Goal: Browse casually

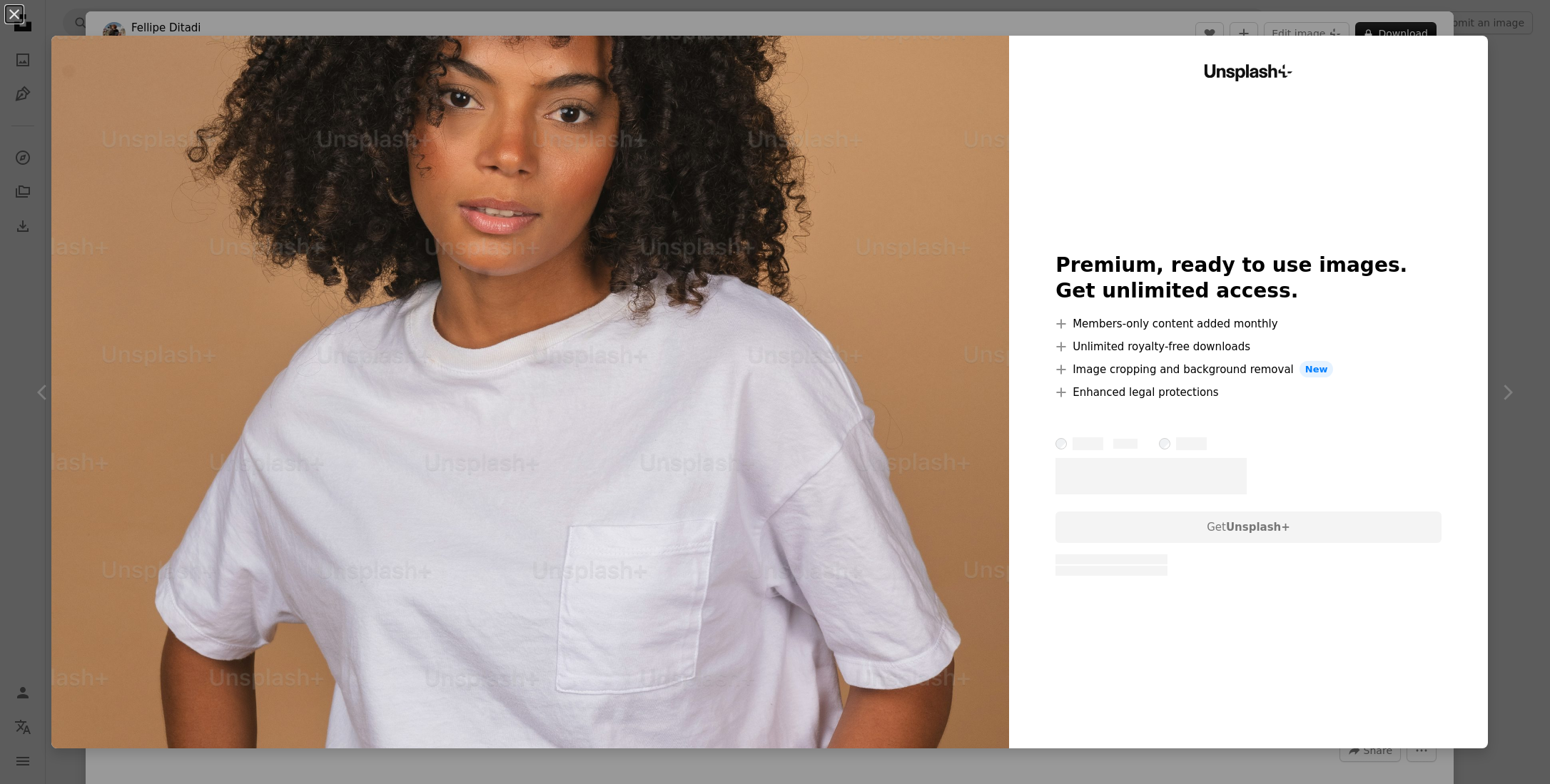
scroll to position [1057, 0]
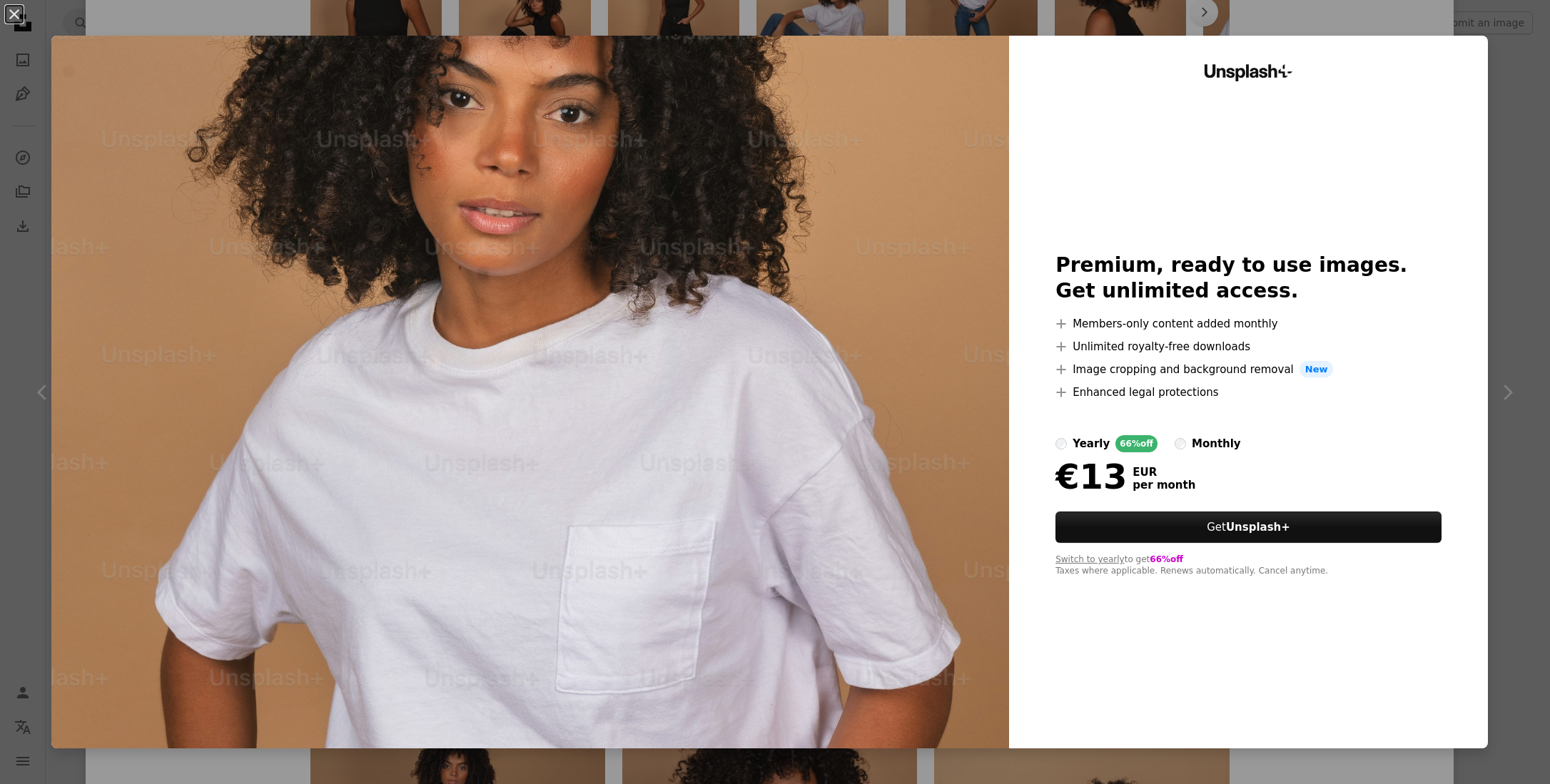
click at [1513, 205] on div "An X shape Unsplash+ Premium, ready to use images. Get unlimited access. A plus…" at bounding box center [775, 392] width 1550 height 784
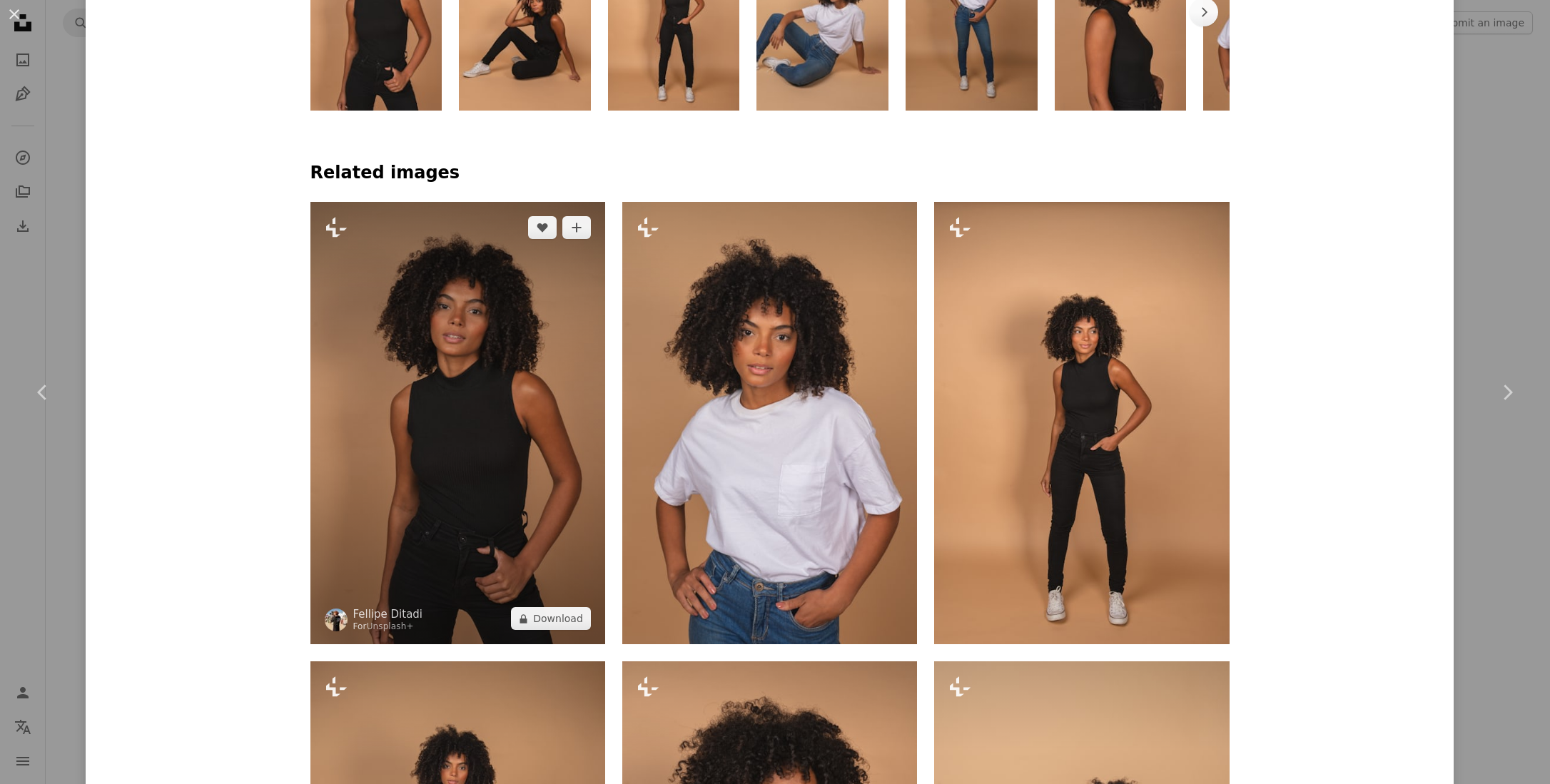
click at [437, 381] on img at bounding box center [458, 422] width 295 height 442
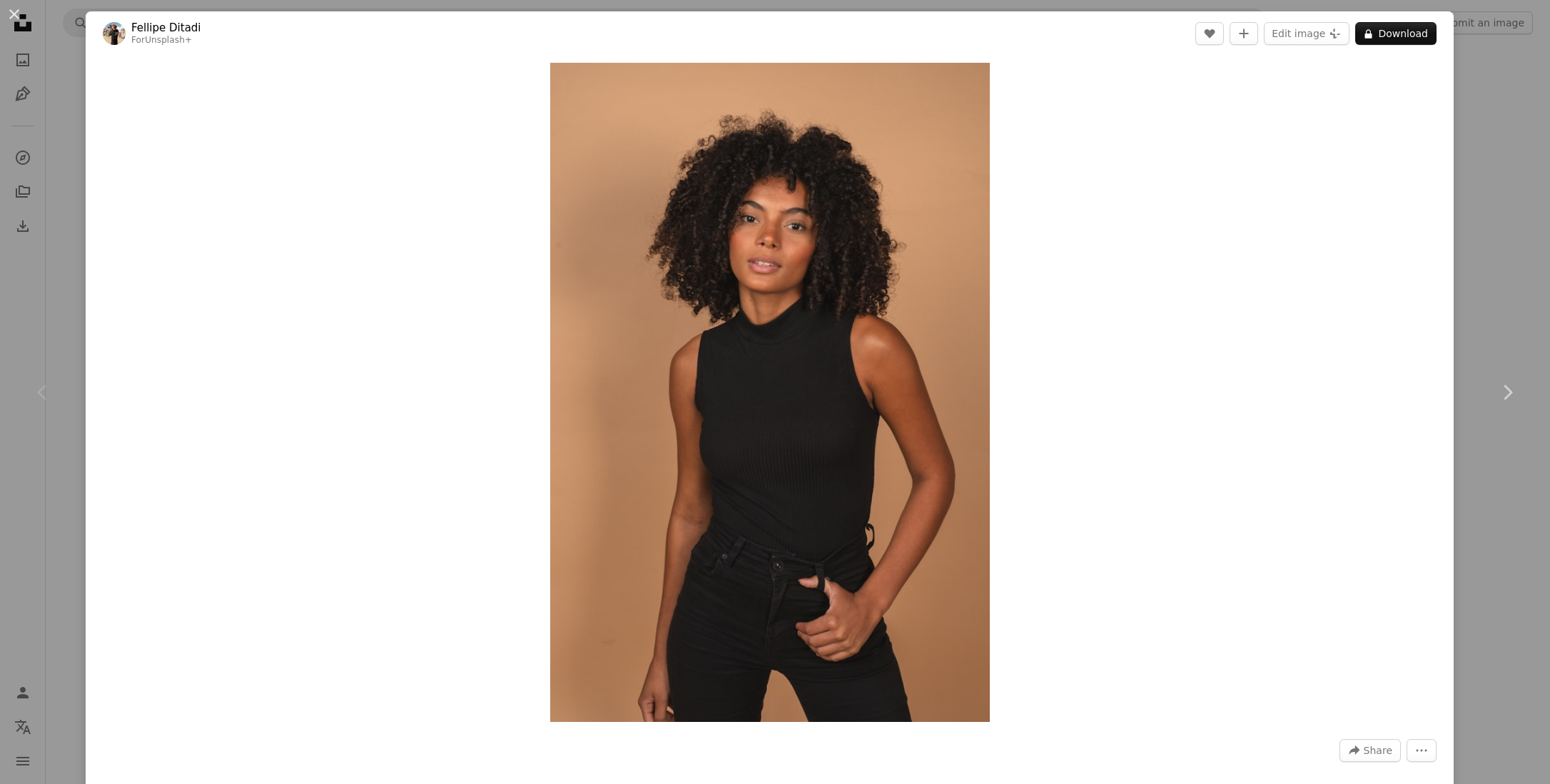
click at [1496, 193] on div "An X shape Chevron left Chevron right [PERSON_NAME] For Unsplash+ A heart A plu…" at bounding box center [775, 392] width 1550 height 784
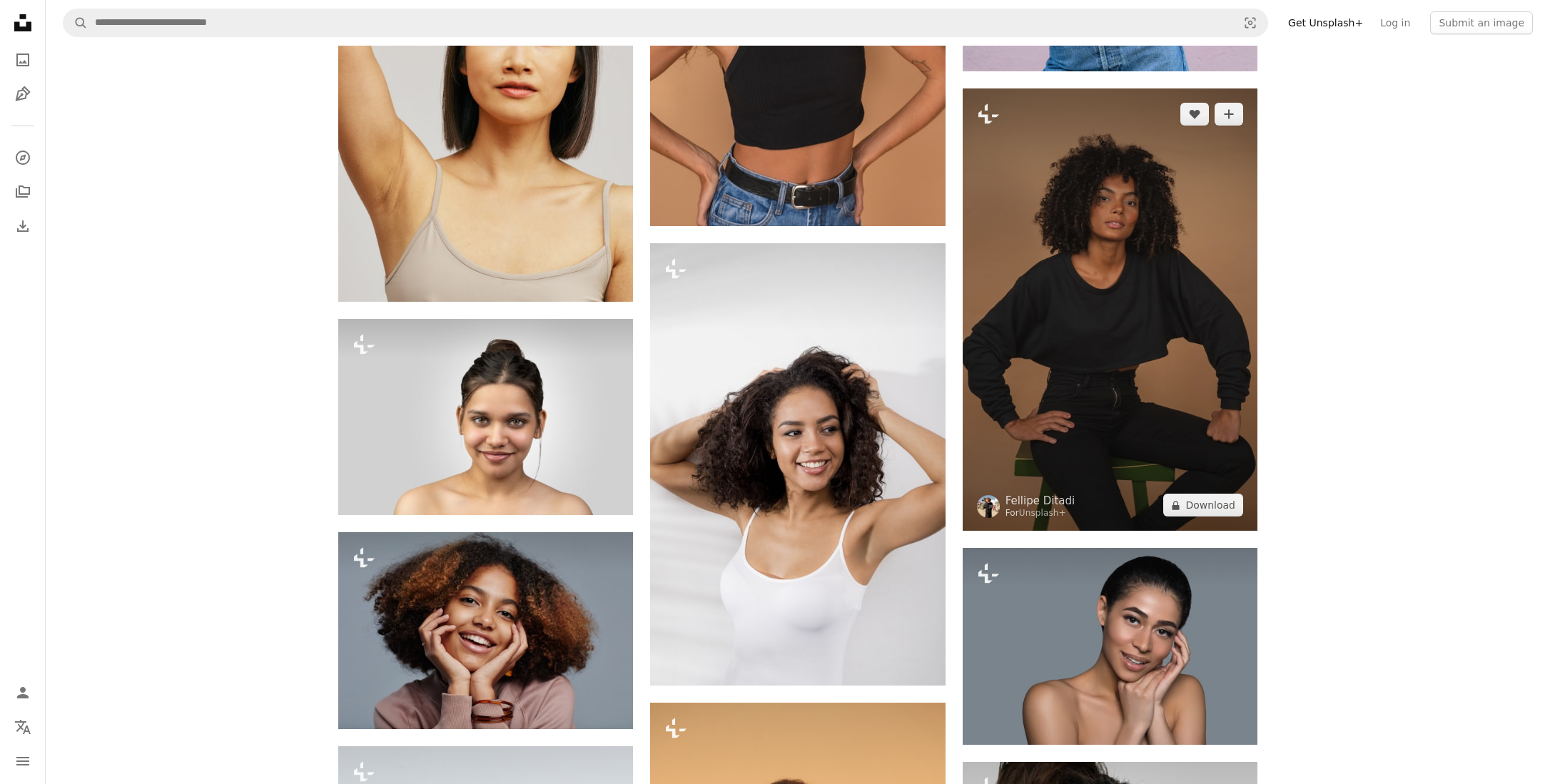
click at [1096, 311] on img at bounding box center [1110, 309] width 295 height 442
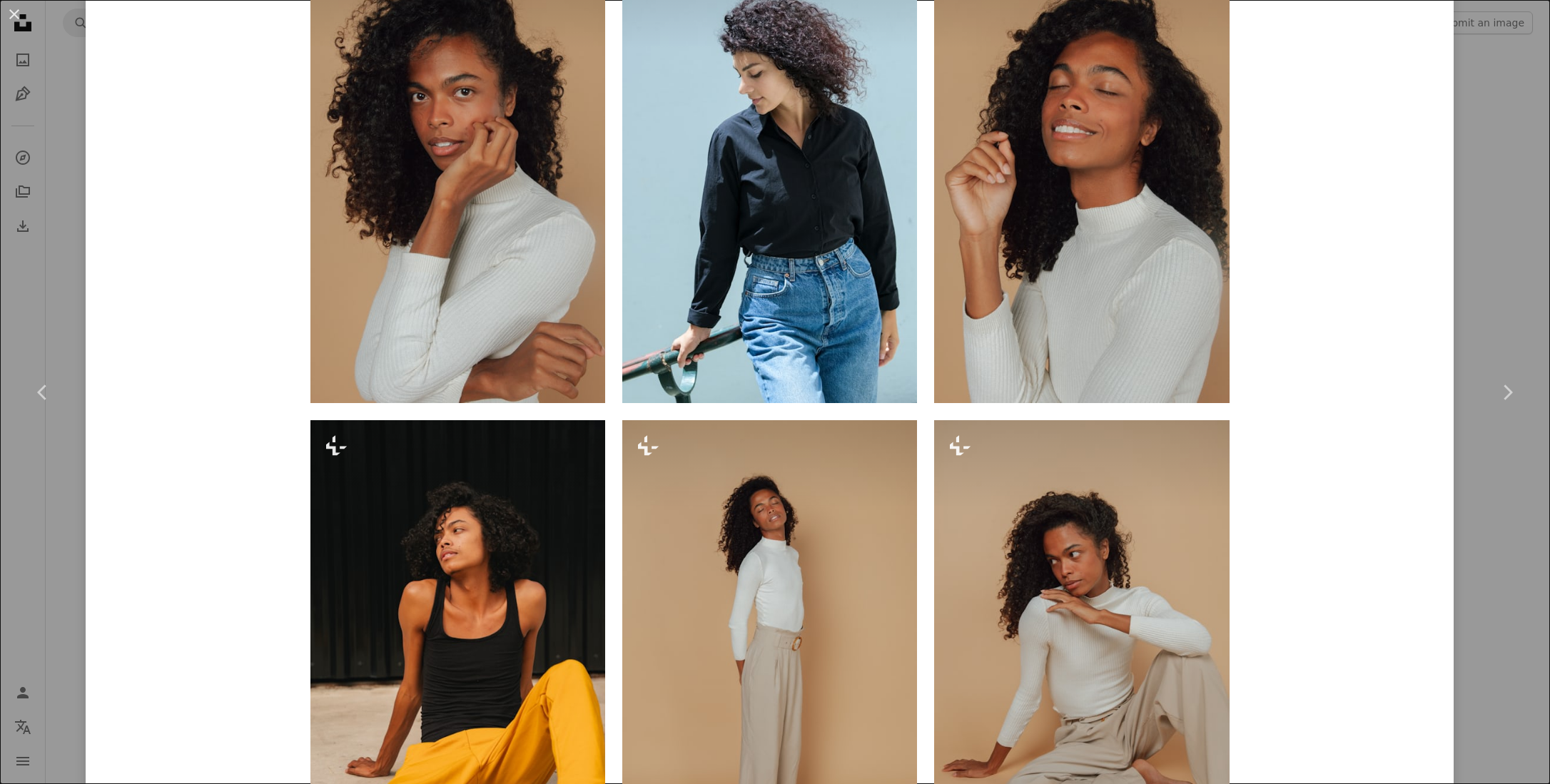
scroll to position [1113, 0]
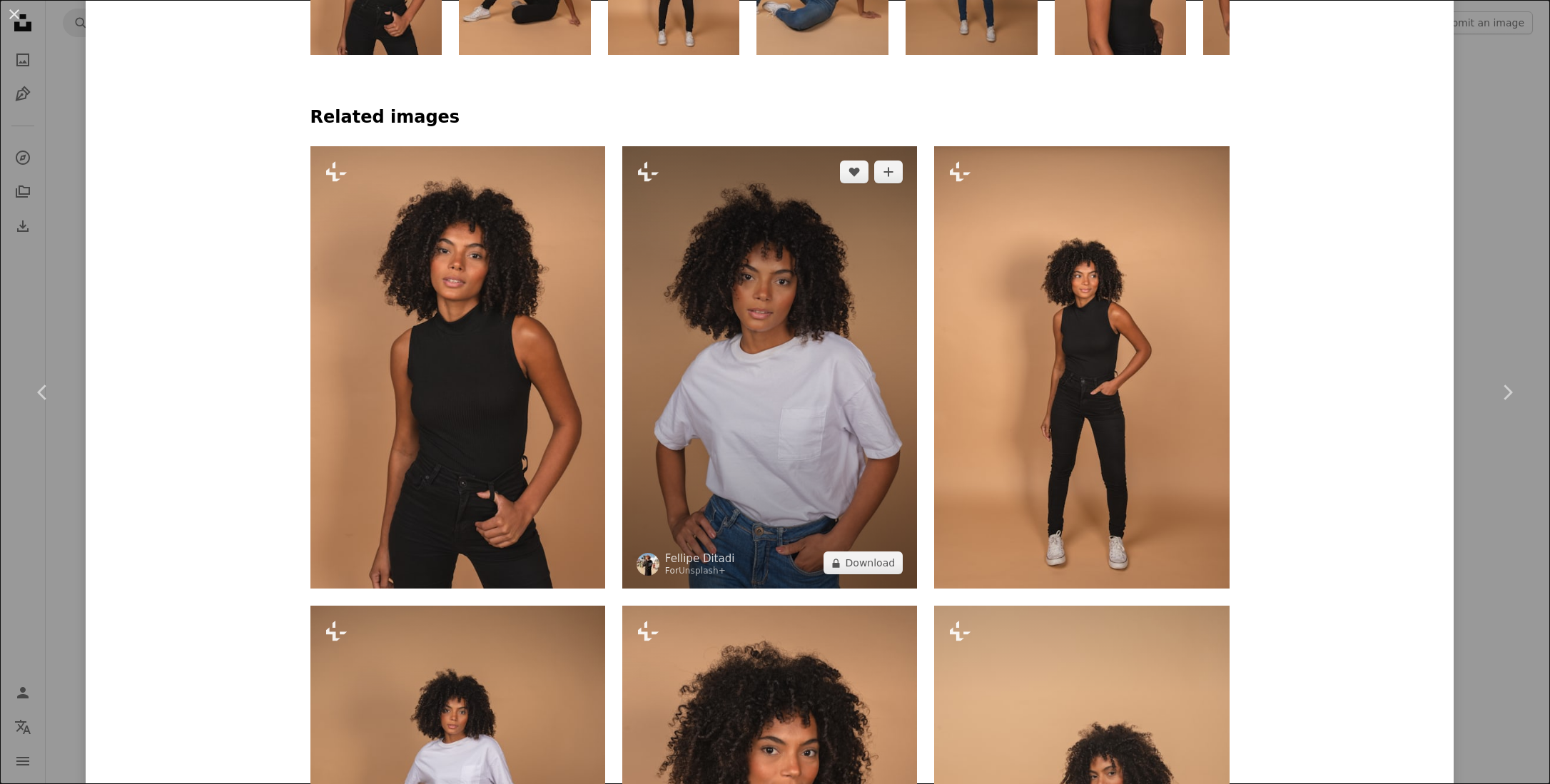
click at [751, 354] on img at bounding box center [769, 367] width 295 height 442
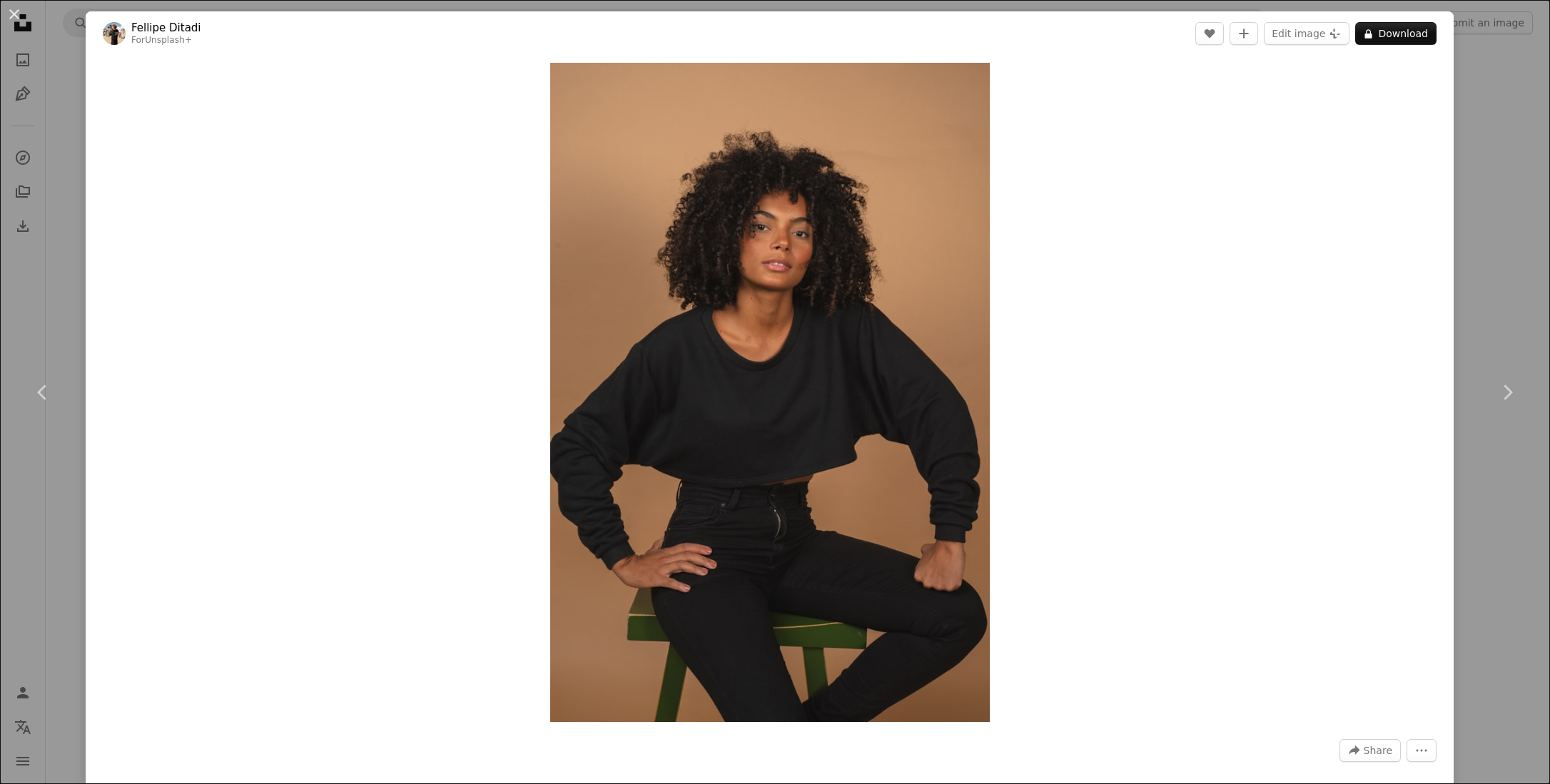
scroll to position [980, 0]
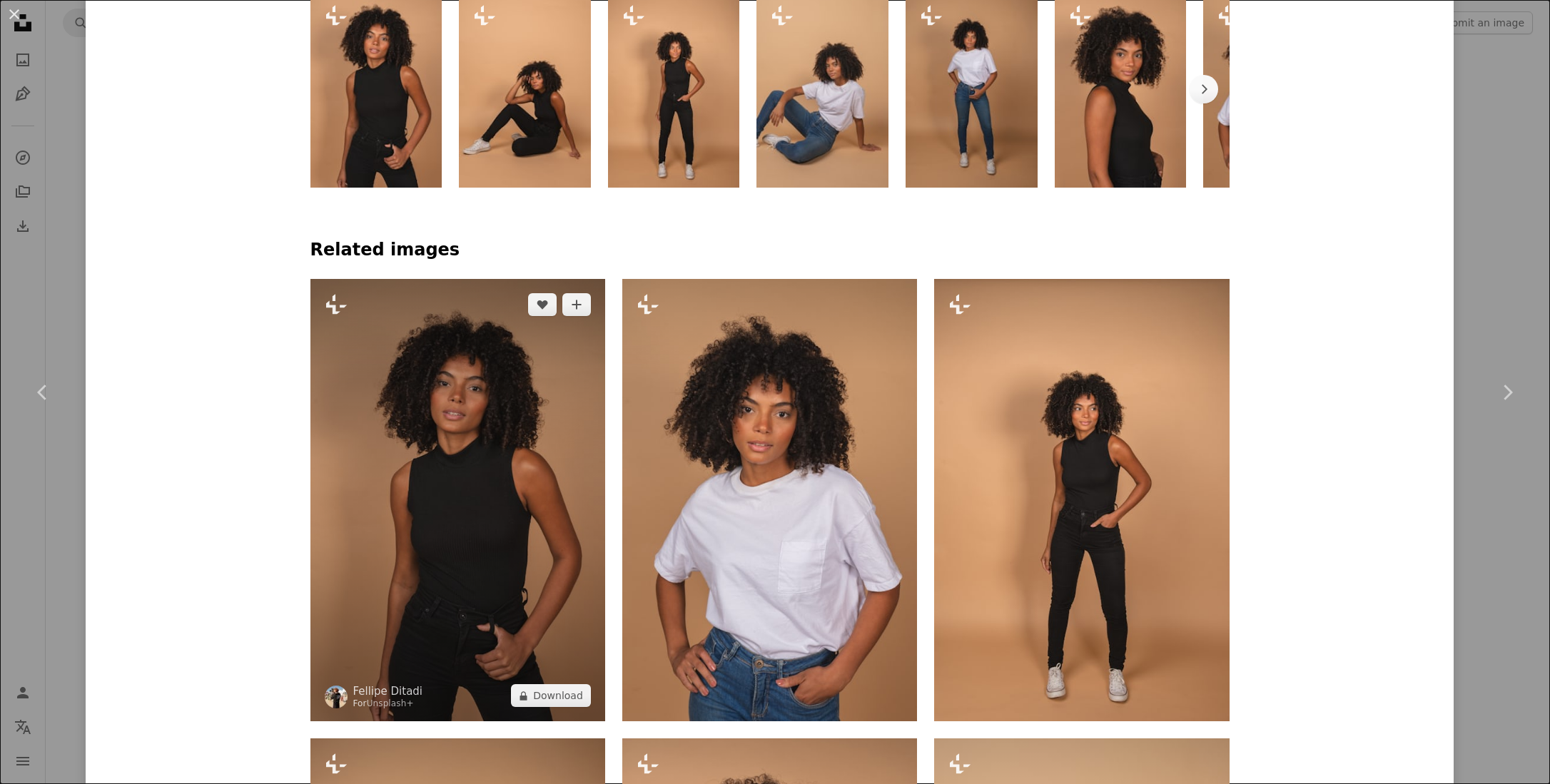
click at [497, 497] on img at bounding box center [458, 499] width 295 height 442
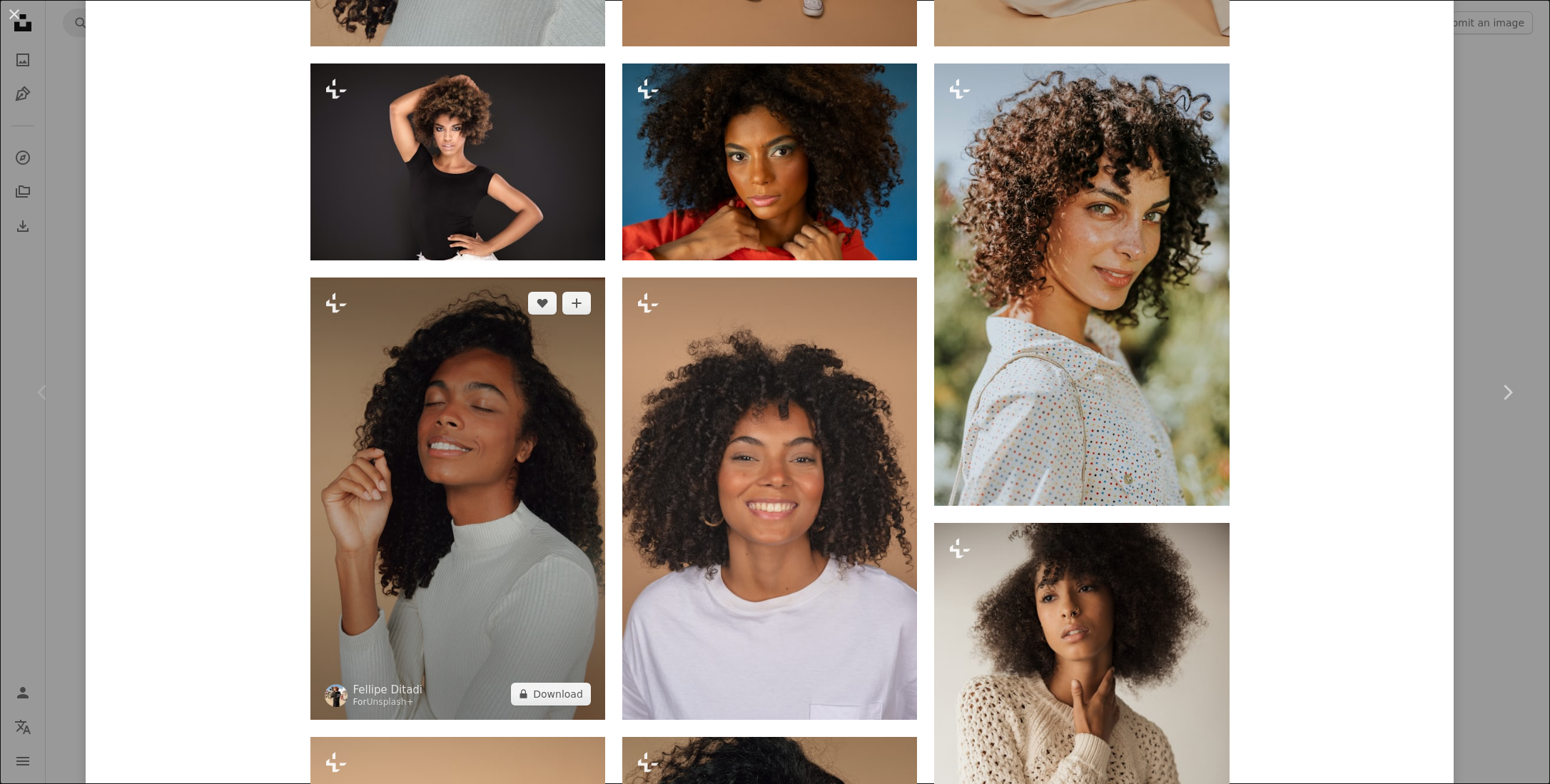
scroll to position [3168, 0]
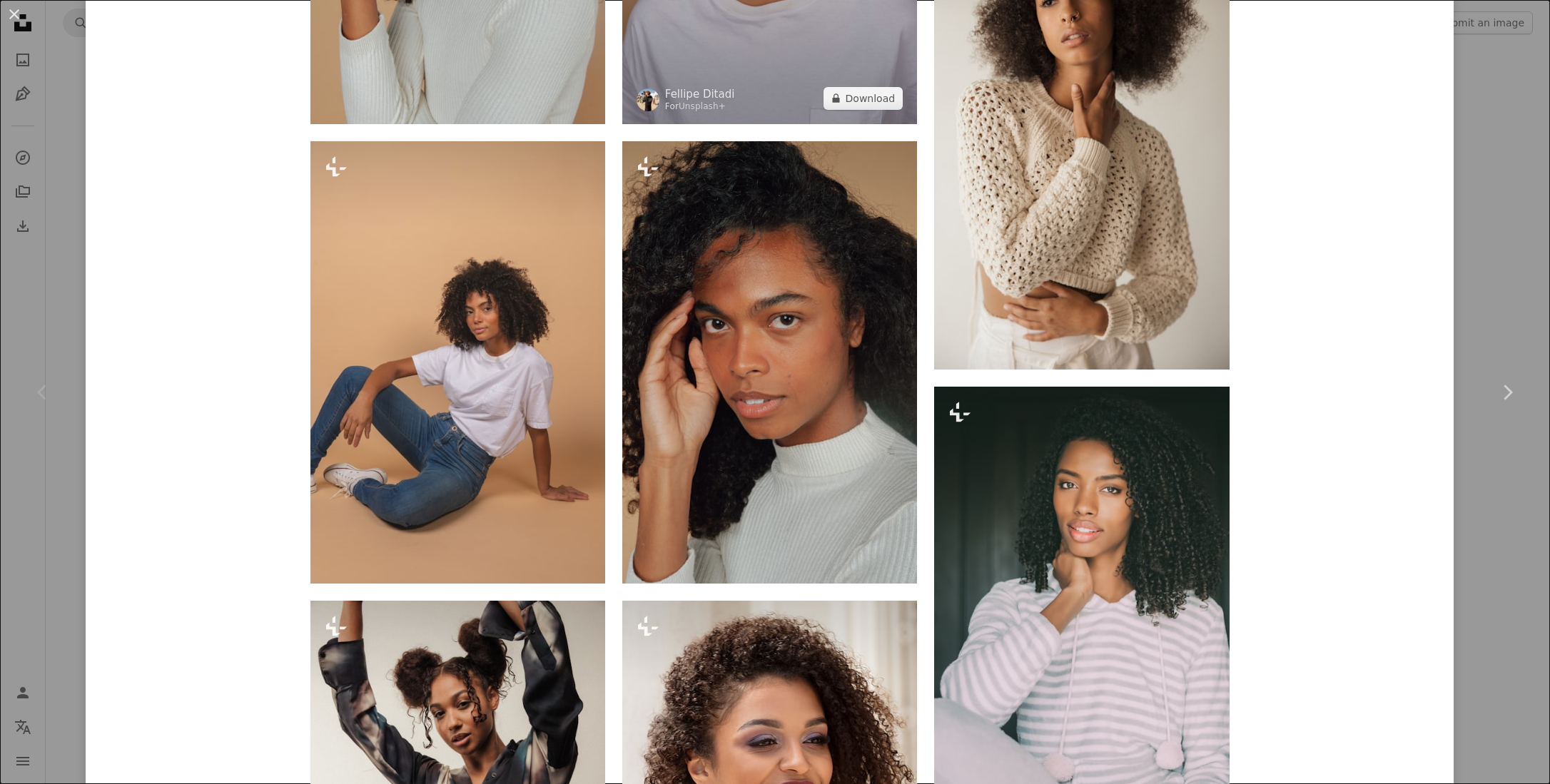
drag, startPoint x: 778, startPoint y: 405, endPoint x: 784, endPoint y: 10, distance: 395.0
